Goal: Task Accomplishment & Management: Manage account settings

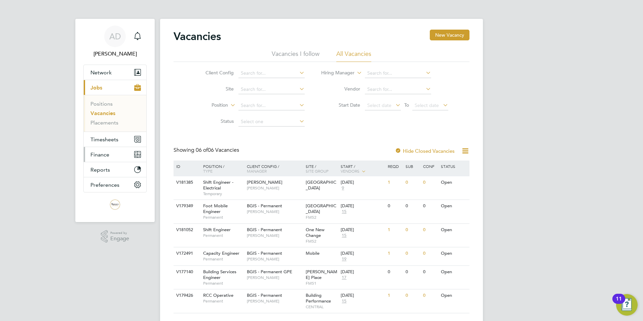
click at [102, 155] on span "Finance" at bounding box center [99, 154] width 19 height 6
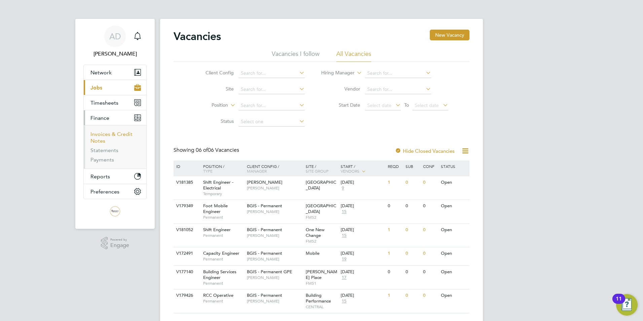
click at [99, 134] on link "Invoices & Credit Notes" at bounding box center [111, 137] width 42 height 13
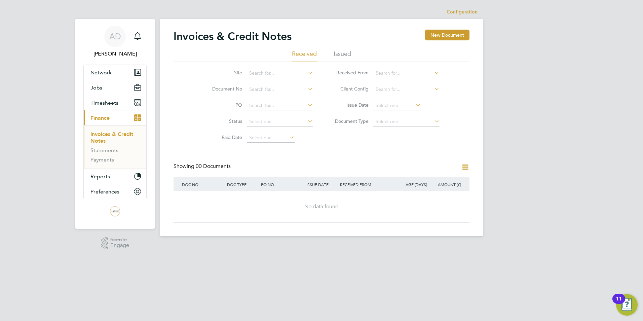
click at [342, 53] on li "Issued" at bounding box center [342, 56] width 17 height 12
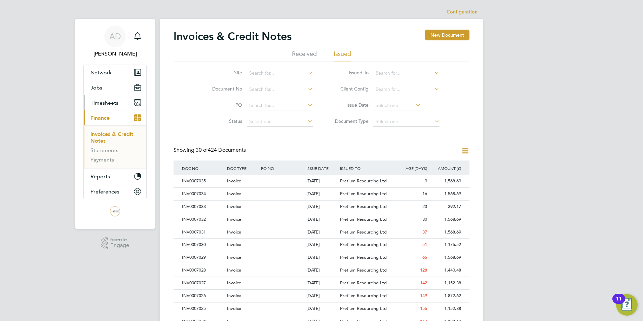
click at [109, 104] on span "Timesheets" at bounding box center [104, 103] width 28 height 6
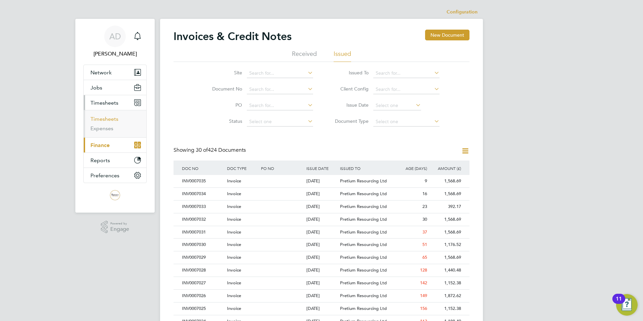
click at [105, 120] on link "Timesheets" at bounding box center [104, 119] width 28 height 6
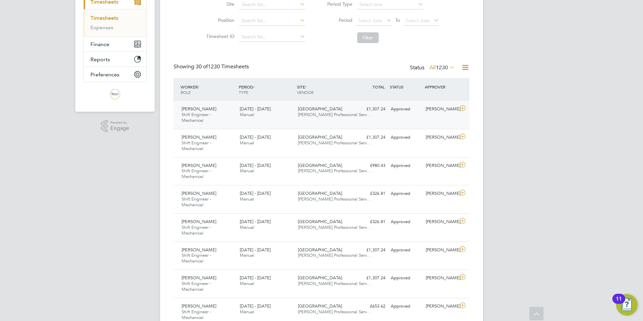
click at [462, 109] on icon at bounding box center [463, 108] width 8 height 5
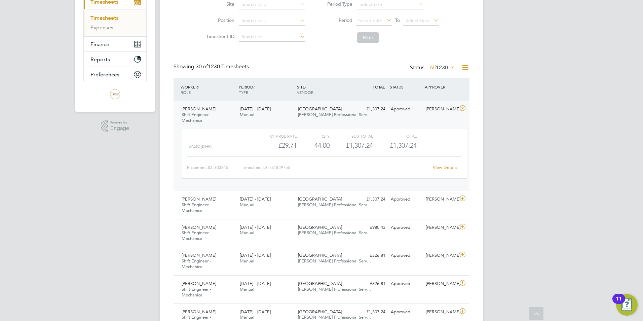
click at [446, 168] on link "View Details" at bounding box center [445, 168] width 25 height 6
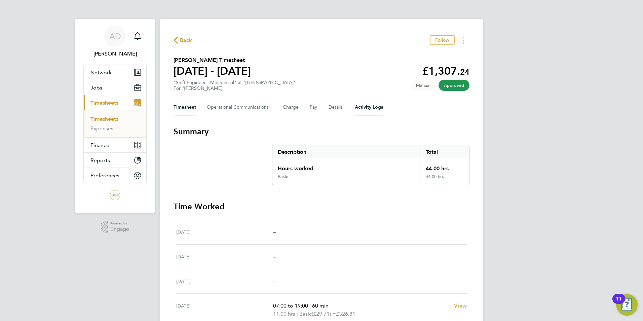
click at [359, 110] on Logs-tab "Activity Logs" at bounding box center [369, 107] width 28 height 16
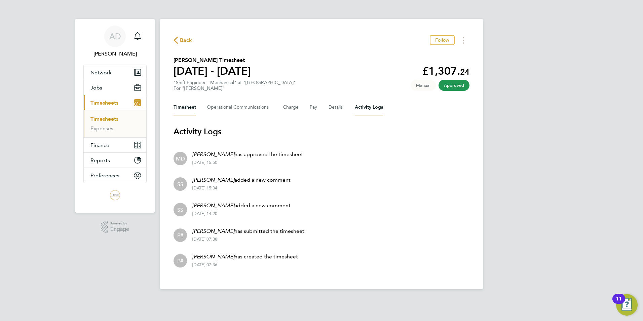
click at [180, 109] on button "Timesheet" at bounding box center [185, 107] width 23 height 16
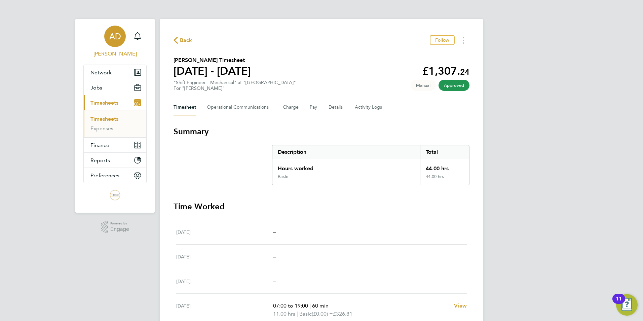
click at [125, 57] on span "[PERSON_NAME]" at bounding box center [114, 54] width 63 height 8
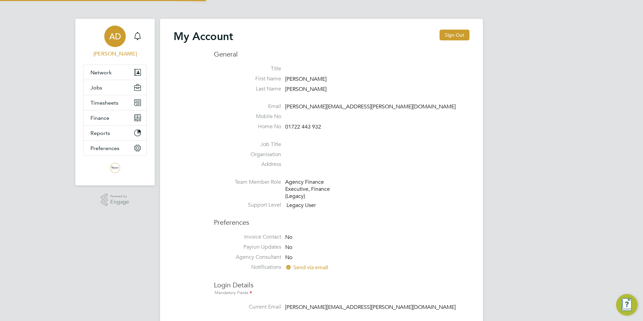
type input "alison.dauwalder@trevettgroup.com"
click at [447, 38] on button "Sign Out" at bounding box center [455, 35] width 30 height 11
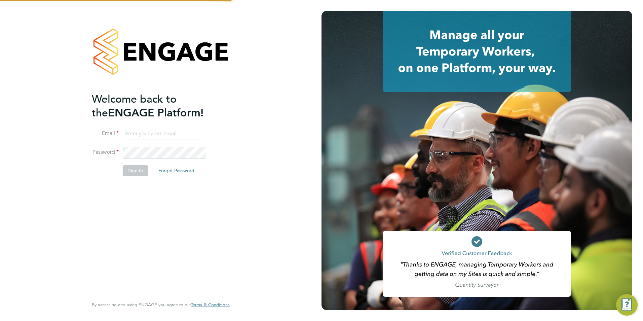
type input "alison.dauwalder@trevettgroup.com"
